Goal: Transaction & Acquisition: Purchase product/service

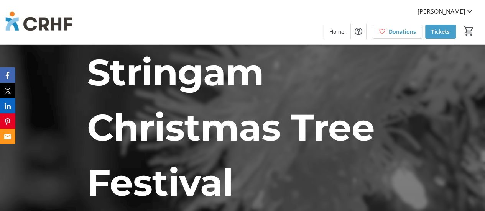
click at [438, 30] on span "Tickets" at bounding box center [440, 32] width 18 height 8
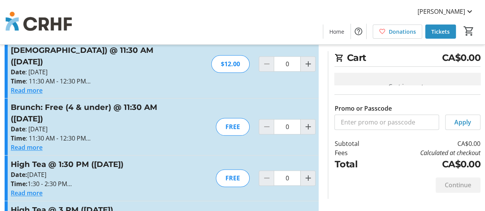
scroll to position [398, 0]
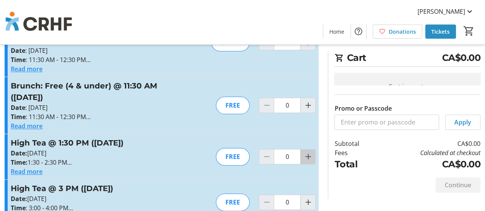
click at [307, 152] on mat-icon "Increment by one" at bounding box center [307, 156] width 9 height 9
type input "1"
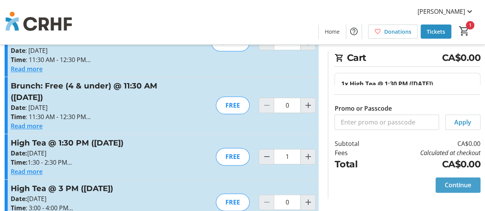
click at [459, 184] on span "Continue" at bounding box center [458, 185] width 26 height 9
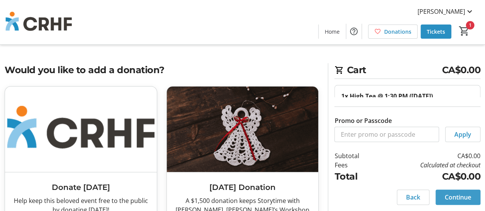
click at [457, 194] on span "Continue" at bounding box center [458, 197] width 26 height 9
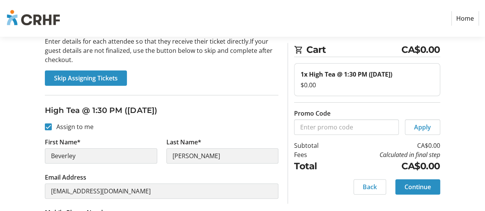
scroll to position [67, 0]
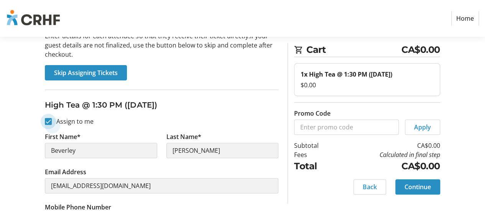
click at [49, 119] on input "Assign to me" at bounding box center [48, 121] width 7 height 7
checkbox input "false"
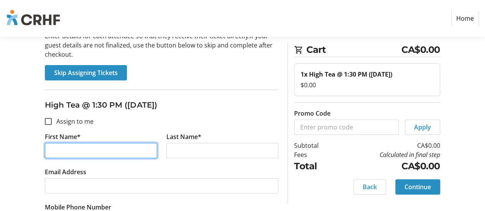
drag, startPoint x: 83, startPoint y: 148, endPoint x: 87, endPoint y: 150, distance: 4.1
click at [86, 150] on input "First Name*" at bounding box center [101, 150] width 112 height 15
type input "[PERSON_NAME]"
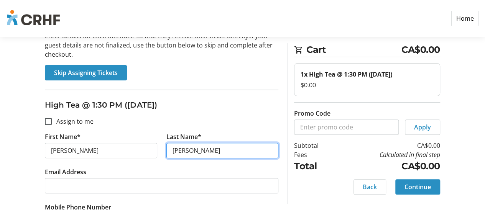
click at [175, 151] on input "[PERSON_NAME]" at bounding box center [222, 150] width 112 height 15
type input "[PERSON_NAME]"
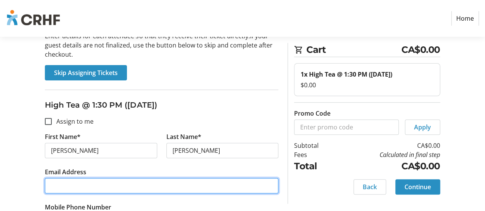
click at [98, 184] on input "Email Address" at bounding box center [162, 185] width 234 height 15
type input "[EMAIL_ADDRESS][DOMAIN_NAME]"
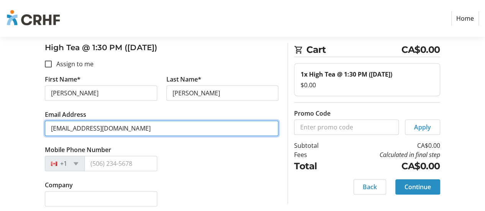
scroll to position [128, 0]
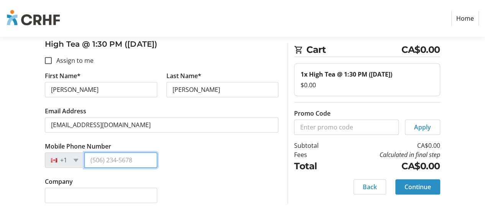
click at [135, 158] on input "Mobile Phone Number" at bounding box center [120, 160] width 72 height 15
type input "[PHONE_NUMBER]"
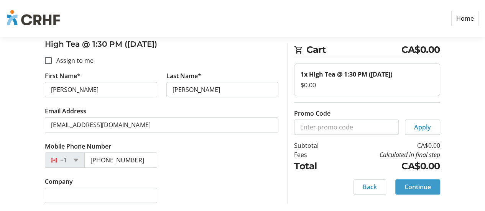
click at [416, 185] on span "Continue" at bounding box center [418, 187] width 26 height 9
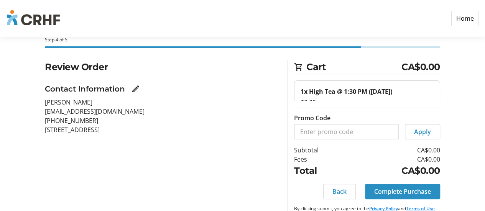
scroll to position [28, 0]
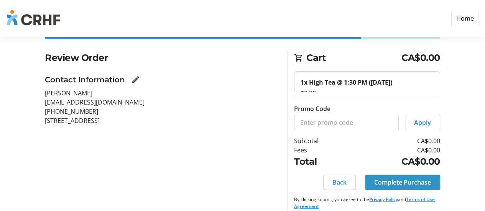
click at [411, 183] on span "Complete Purchase" at bounding box center [402, 182] width 57 height 9
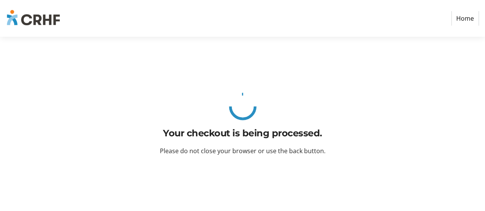
scroll to position [0, 0]
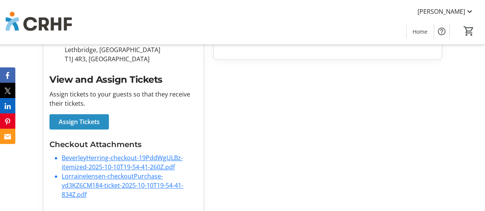
scroll to position [214, 0]
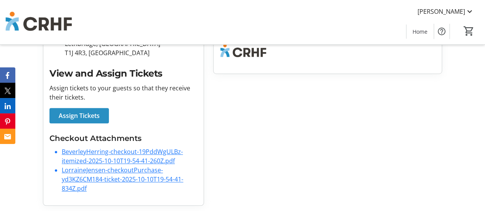
click at [119, 151] on link "BeverleyHerring-checkout-19PddWgULBz-itemized-2025-10-10T19-54-41-260Z.pdf" at bounding box center [122, 157] width 121 height 18
click at [103, 170] on link "LorraineJensen-checkoutPurchase-yd3KZ6CM184-ticket-2025-10-10T19-54-41-834Z.pdf" at bounding box center [123, 179] width 122 height 27
